Goal: Information Seeking & Learning: Learn about a topic

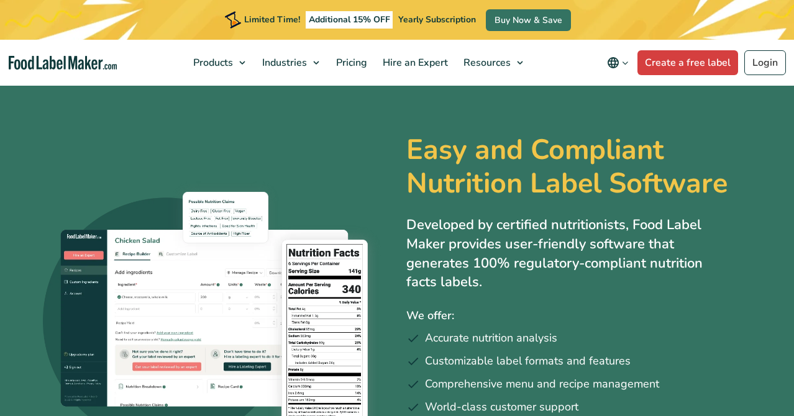
scroll to position [18, 0]
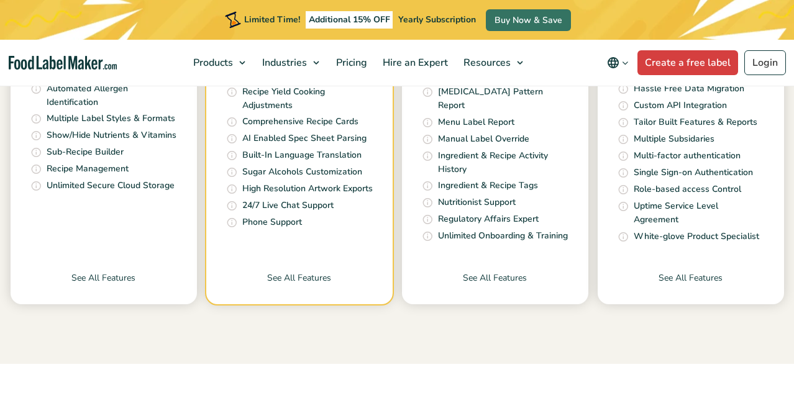
checkbox input "false"
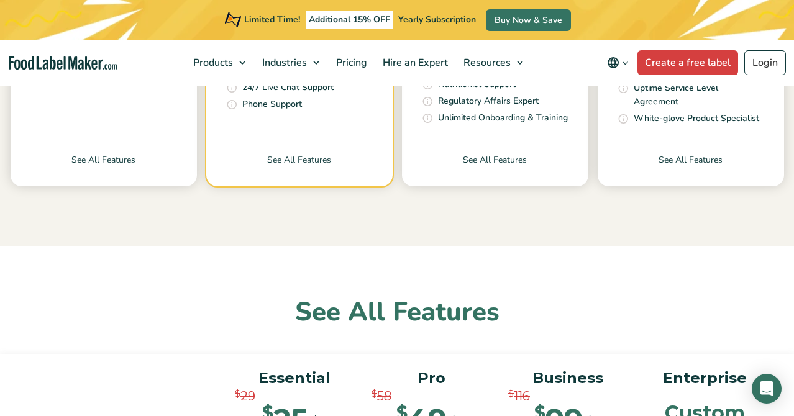
scroll to position [693, 0]
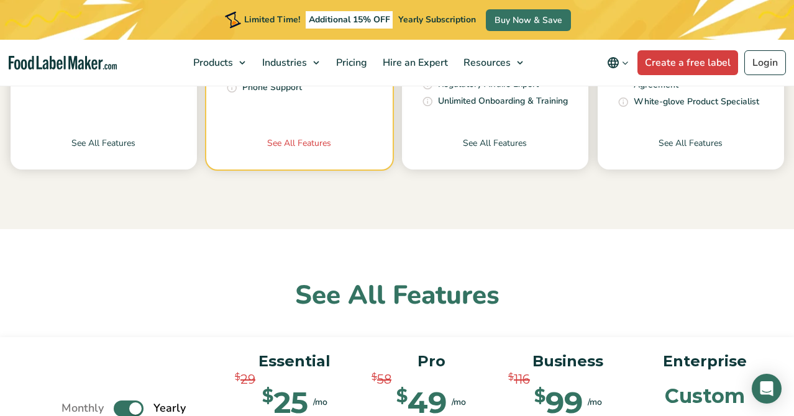
click at [315, 141] on link "See All Features" at bounding box center [299, 153] width 186 height 33
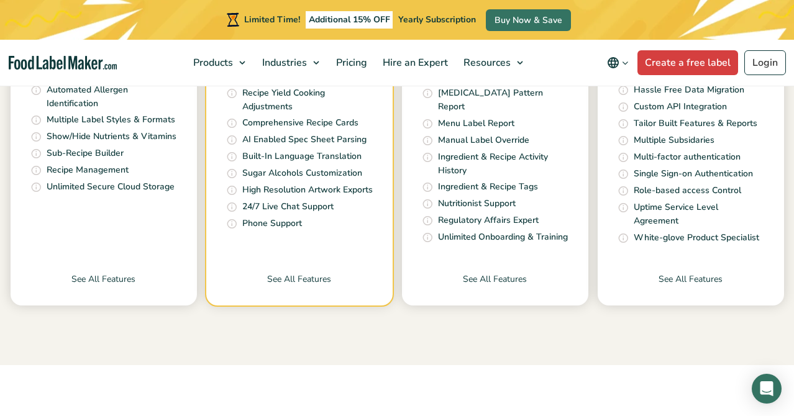
scroll to position [549, 0]
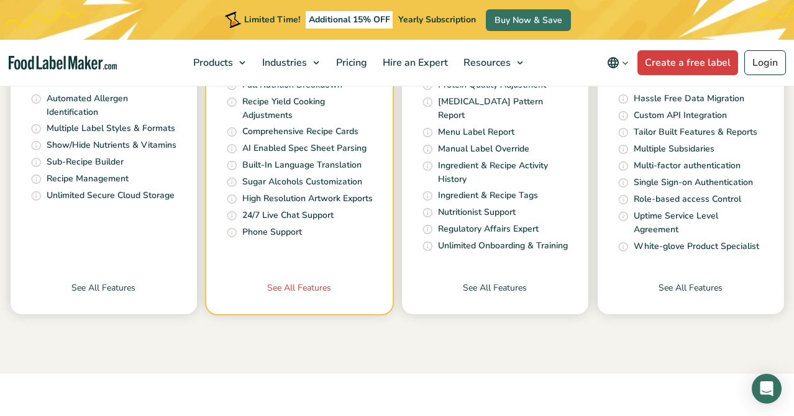
click at [291, 286] on link "See All Features" at bounding box center [299, 297] width 186 height 33
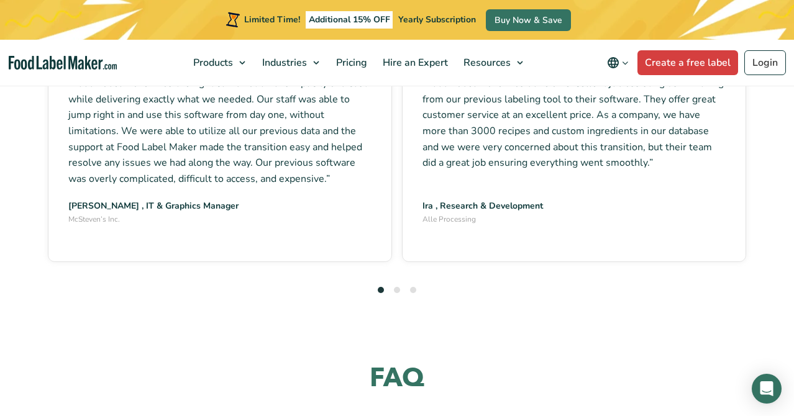
scroll to position [3630, 0]
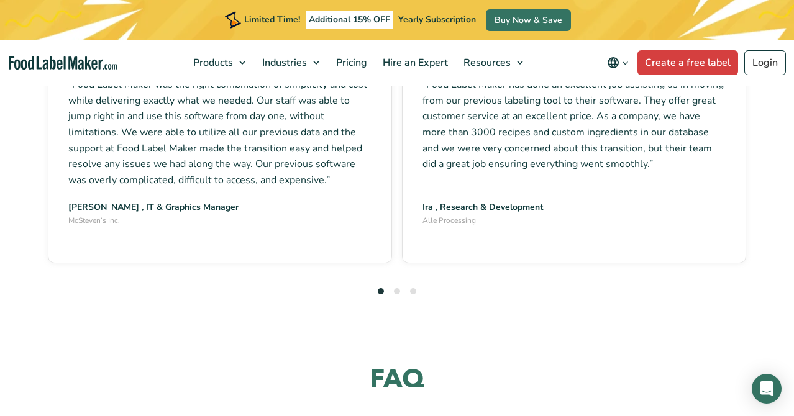
drag, startPoint x: 258, startPoint y: 155, endPoint x: 495, endPoint y: 227, distance: 248.1
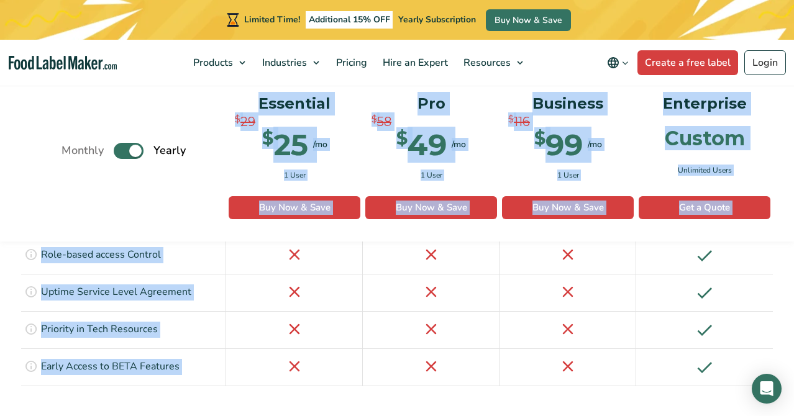
scroll to position [3183, 0]
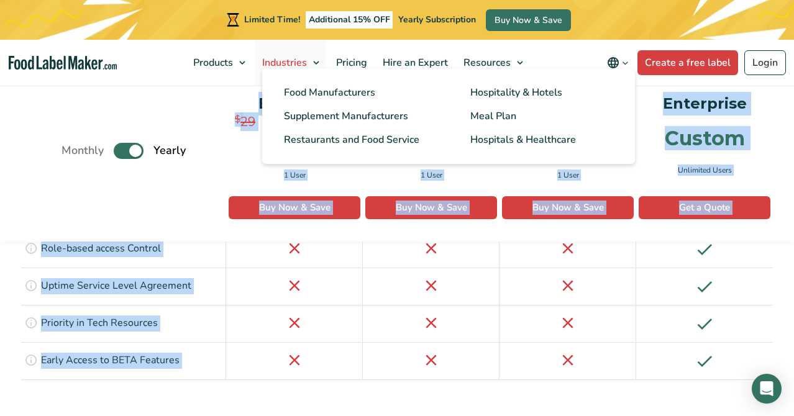
copy div "Essential $ 29 $ 25 /mo $ 49 /mo 1 User Buy Now & Save Buy Now Pro $ 58 $ 49 /m…"
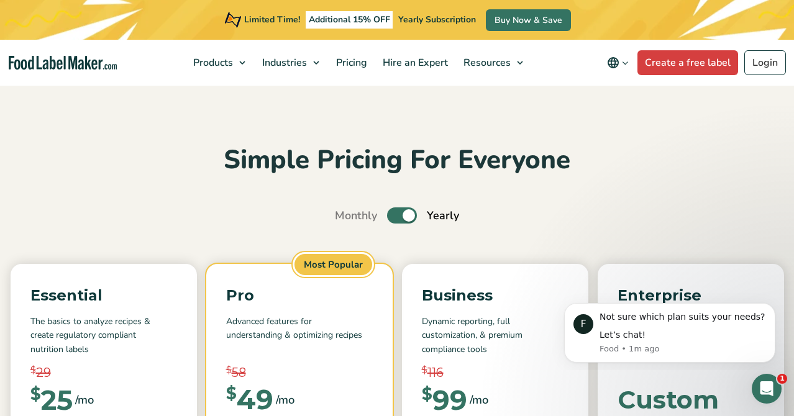
scroll to position [0, 0]
